Goal: Information Seeking & Learning: Learn about a topic

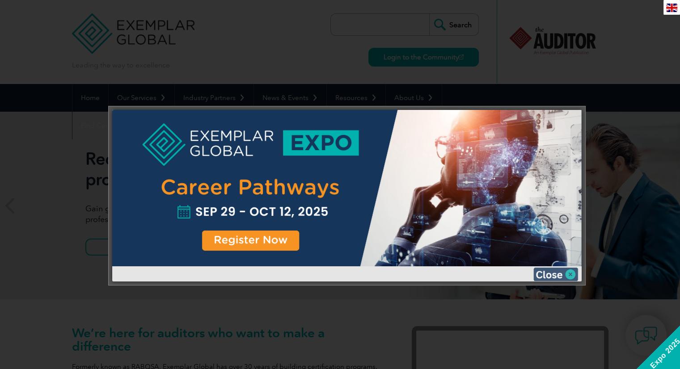
click at [552, 276] on img at bounding box center [555, 274] width 45 height 13
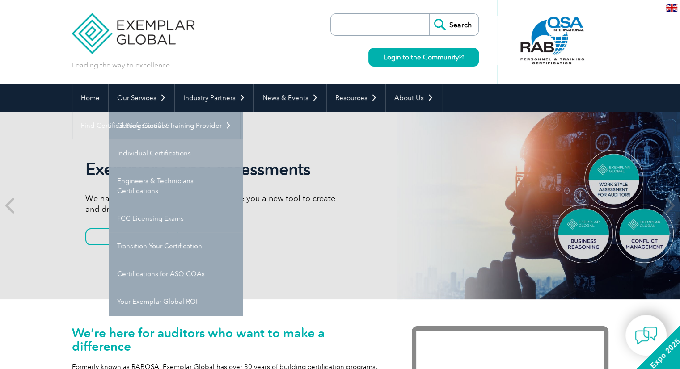
click at [154, 155] on link "Individual Certifications" at bounding box center [176, 153] width 134 height 28
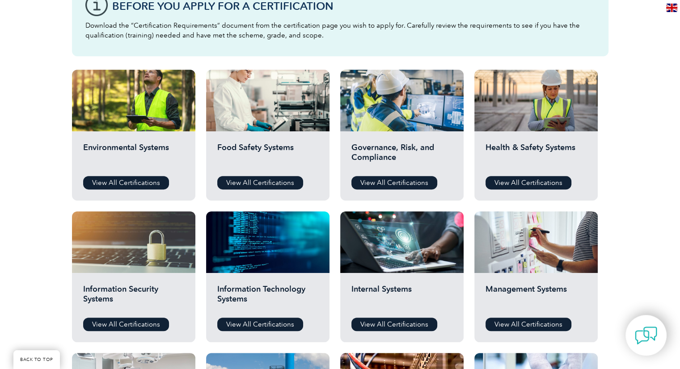
scroll to position [261, 0]
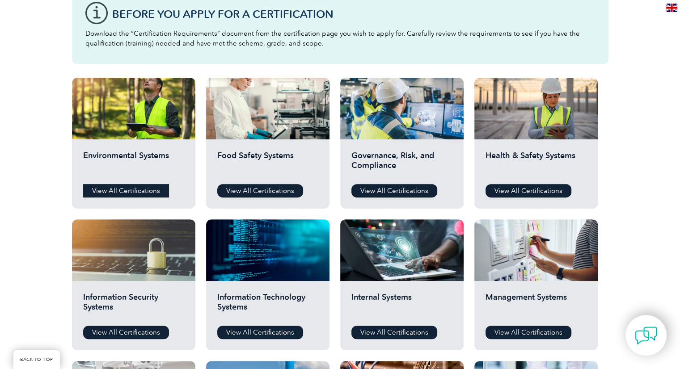
click at [131, 189] on link "View All Certifications" at bounding box center [126, 190] width 86 height 13
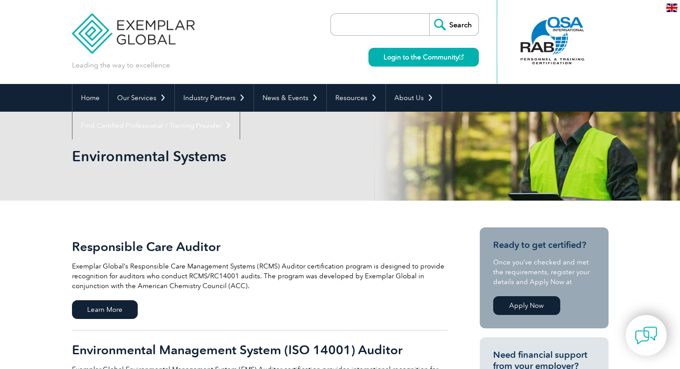
drag, startPoint x: 682, startPoint y: 111, endPoint x: 492, endPoint y: 131, distance: 191.8
click at [492, 131] on div "Environmental Systems" at bounding box center [340, 156] width 536 height 89
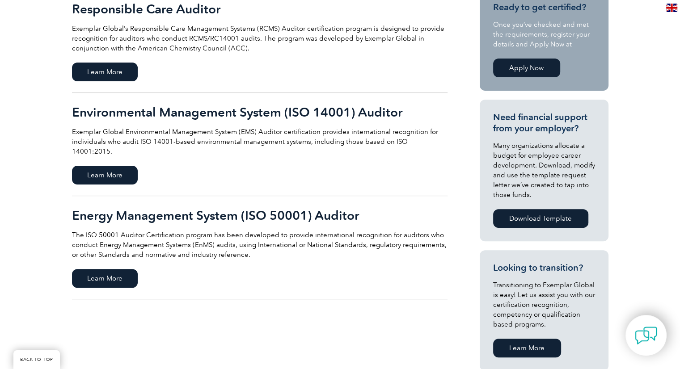
scroll to position [240, 0]
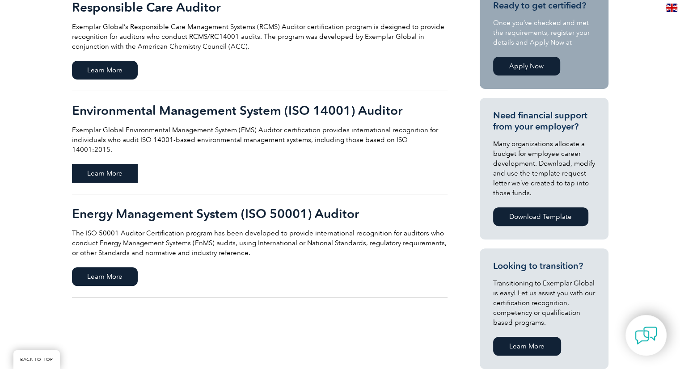
click at [107, 164] on span "Learn More" at bounding box center [105, 173] width 66 height 19
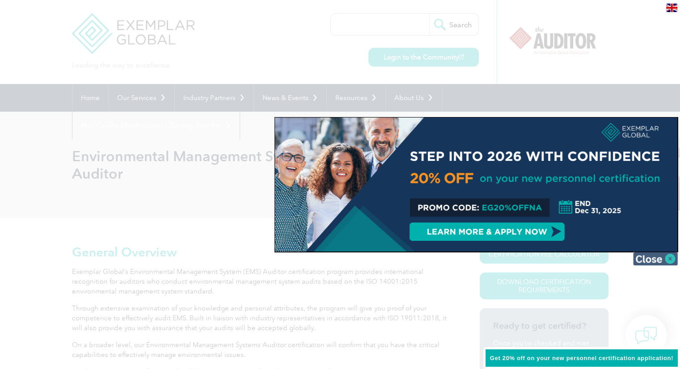
click at [672, 262] on img at bounding box center [655, 258] width 45 height 13
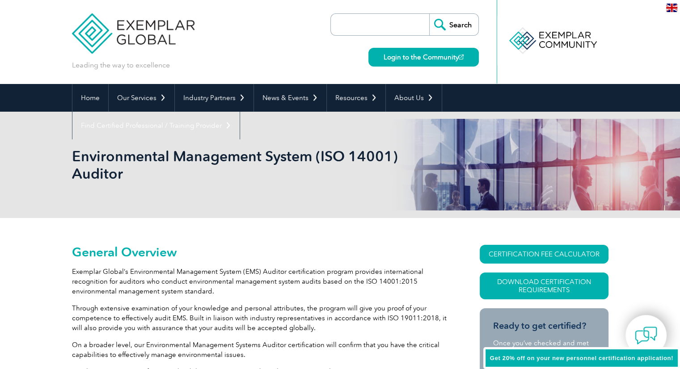
drag, startPoint x: 684, startPoint y: 77, endPoint x: 442, endPoint y: 238, distance: 290.4
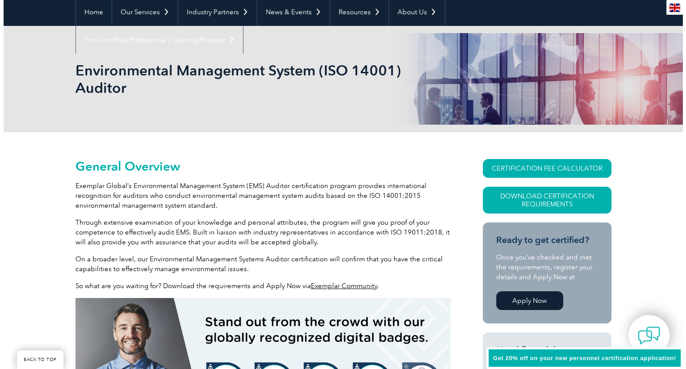
scroll to position [81, 0]
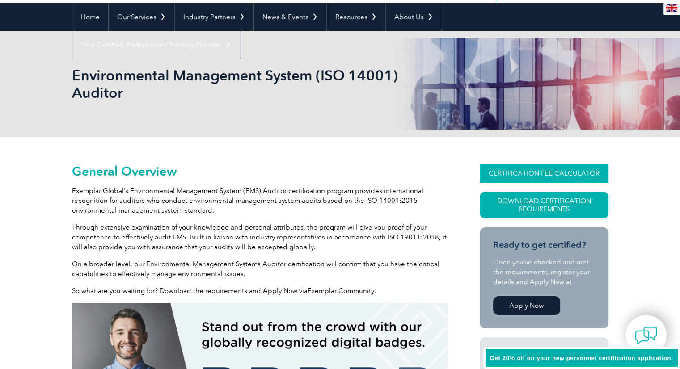
click at [556, 173] on link "CERTIFICATION FEE CALCULATOR" at bounding box center [544, 173] width 129 height 19
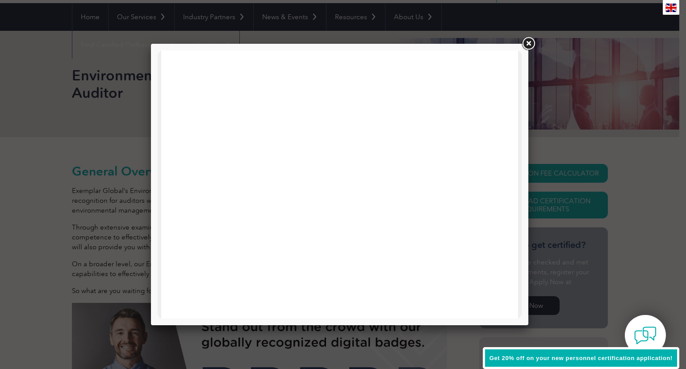
scroll to position [0, 0]
